Goal: Answer question/provide support

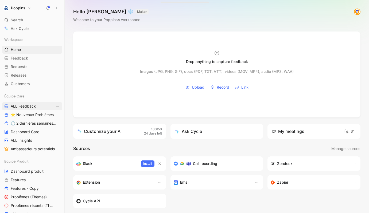
click at [29, 106] on span "ALL Feedback" at bounding box center [23, 106] width 25 height 5
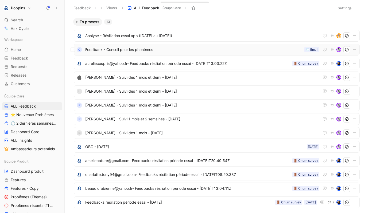
click at [164, 48] on span "Feedback - Conseil pour les phonèmes" at bounding box center [193, 49] width 217 height 6
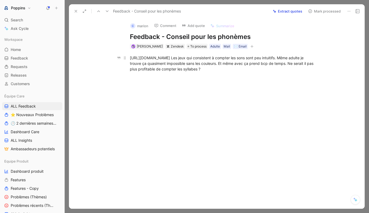
click at [221, 57] on div "[URL][DOMAIN_NAME] Les jeux qui consistent à compter les sons sont peu intuitif…" at bounding box center [222, 63] width 185 height 17
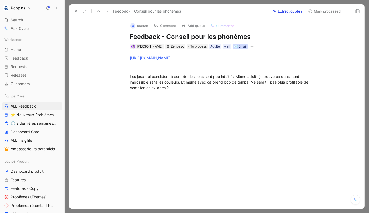
click at [241, 45] on div "✉️ Email" at bounding box center [240, 46] width 15 height 5
click at [249, 48] on button "button" at bounding box center [251, 46] width 5 height 5
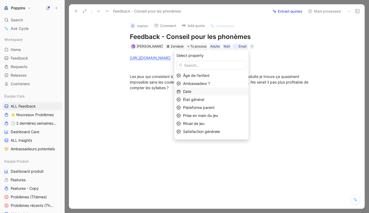
click at [214, 91] on div "Date" at bounding box center [214, 91] width 63 height 6
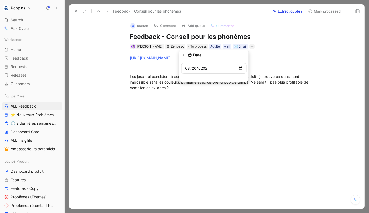
type input "[DATE]"
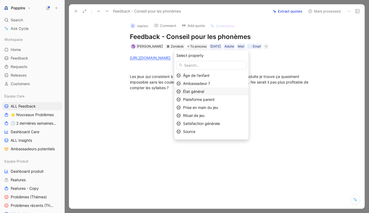
scroll to position [6, 0]
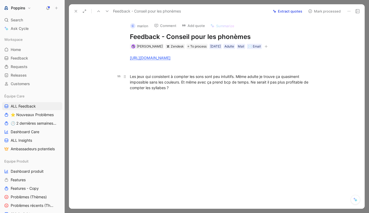
click at [127, 73] on p "Les jeux qui consistent à compter les sons sont peu intuitifs. Même adulte je t…" at bounding box center [222, 82] width 205 height 20
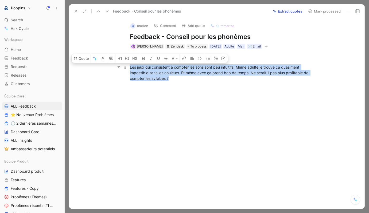
drag, startPoint x: 130, startPoint y: 66, endPoint x: 216, endPoint y: 79, distance: 87.3
click at [216, 79] on div "Les jeux qui consistent à compter les sons sont peu intuitifs. Même adulte je t…" at bounding box center [222, 72] width 185 height 17
click at [84, 61] on button "Quote" at bounding box center [81, 58] width 19 height 9
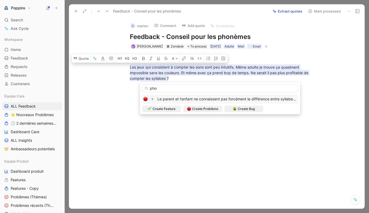
type input "pho"
click at [214, 101] on span "Le parent et l'enfant ne connaissent pas forcément la différence entre syllabe …" at bounding box center [227, 99] width 140 height 5
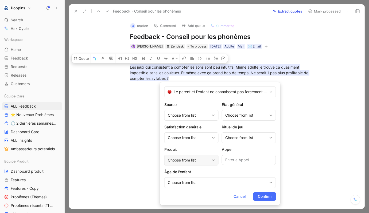
click at [189, 159] on div "Choose from list" at bounding box center [189, 160] width 42 height 6
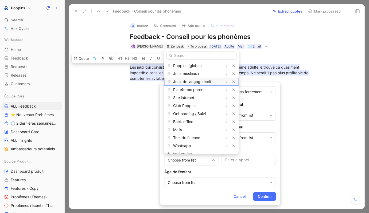
click at [203, 81] on span "Jeux de langage écrit" at bounding box center [192, 81] width 38 height 5
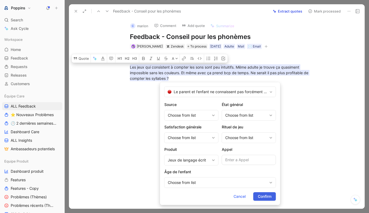
click at [263, 198] on span "Confirm" at bounding box center [265, 196] width 14 height 6
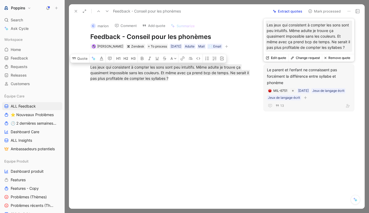
click at [308, 95] on button "button" at bounding box center [305, 97] width 5 height 5
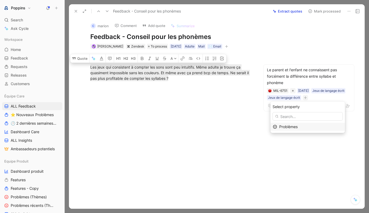
click at [304, 126] on div "Problèmes" at bounding box center [310, 127] width 63 height 6
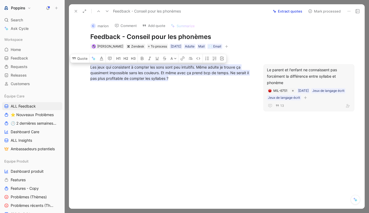
click at [182, 107] on div at bounding box center [171, 119] width 183 height 64
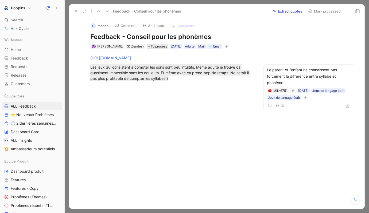
click at [152, 48] on span "To process" at bounding box center [159, 46] width 16 height 5
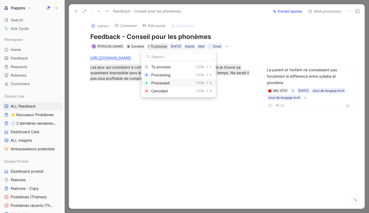
click at [158, 81] on span "Processed" at bounding box center [160, 83] width 18 height 5
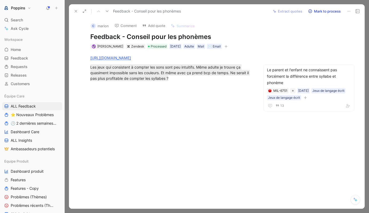
click at [74, 13] on icon at bounding box center [76, 11] width 4 height 4
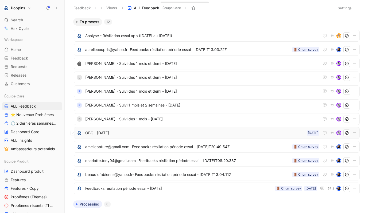
click at [137, 134] on span "OBG - [DATE]" at bounding box center [194, 133] width 219 height 6
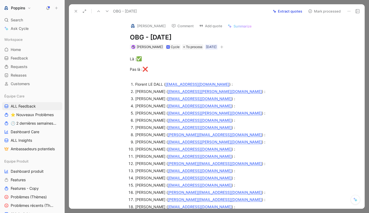
scroll to position [243, 0]
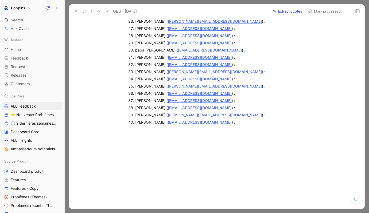
click at [204, 123] on div "[PERSON_NAME] ( [EMAIL_ADDRESS][DOMAIN_NAME] ) :" at bounding box center [224, 122] width 179 height 6
paste div
